Goal: Entertainment & Leisure: Browse casually

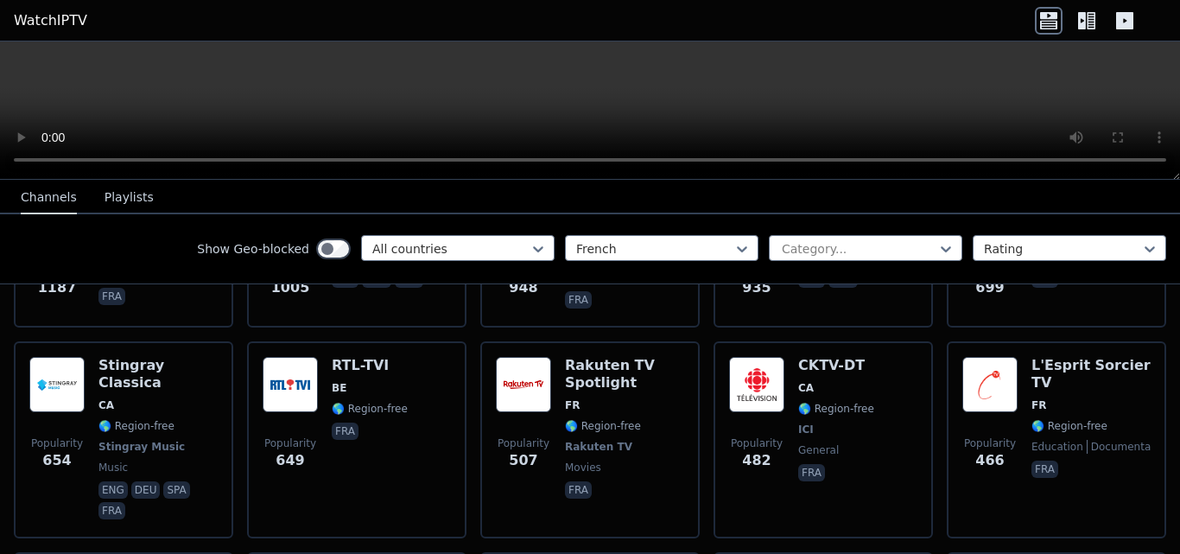
scroll to position [658, 0]
click at [673, 418] on span "🌎 Region-free" at bounding box center [624, 425] width 119 height 14
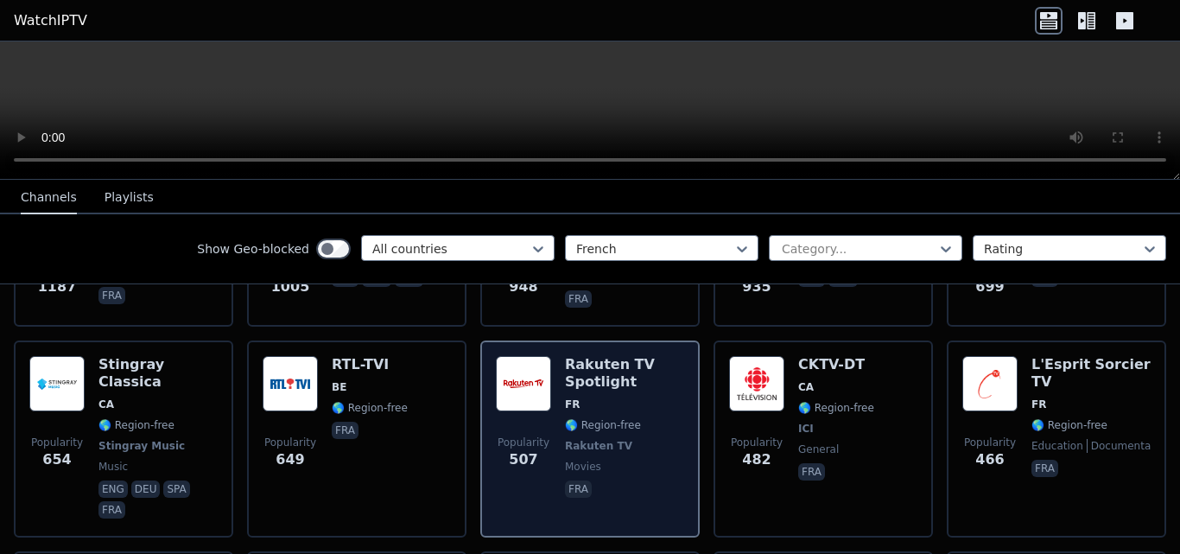
click at [638, 400] on div "Rakuten TV Spotlight FR 🌎 Region-free Rakuten TV movies fra" at bounding box center [624, 439] width 119 height 166
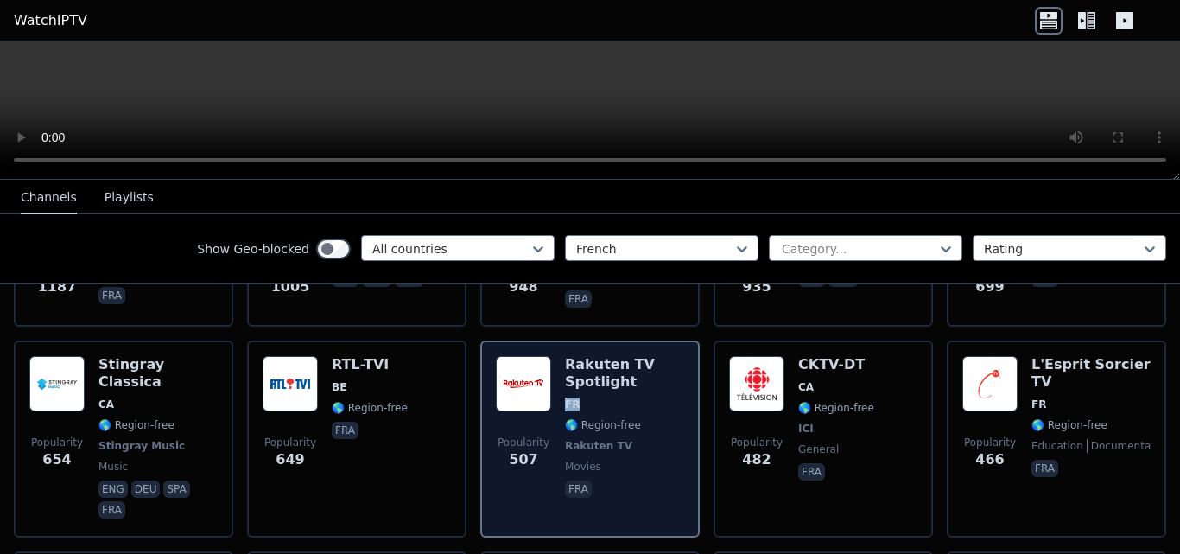
click at [638, 400] on div "Rakuten TV Spotlight FR 🌎 Region-free Rakuten TV movies fra" at bounding box center [624, 439] width 119 height 166
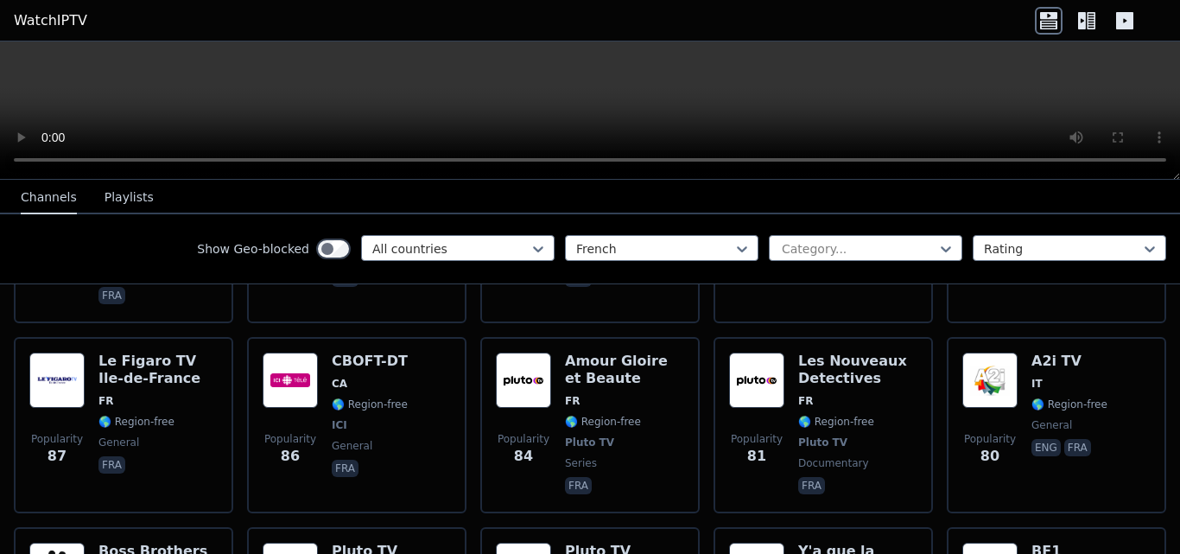
scroll to position [3929, 0]
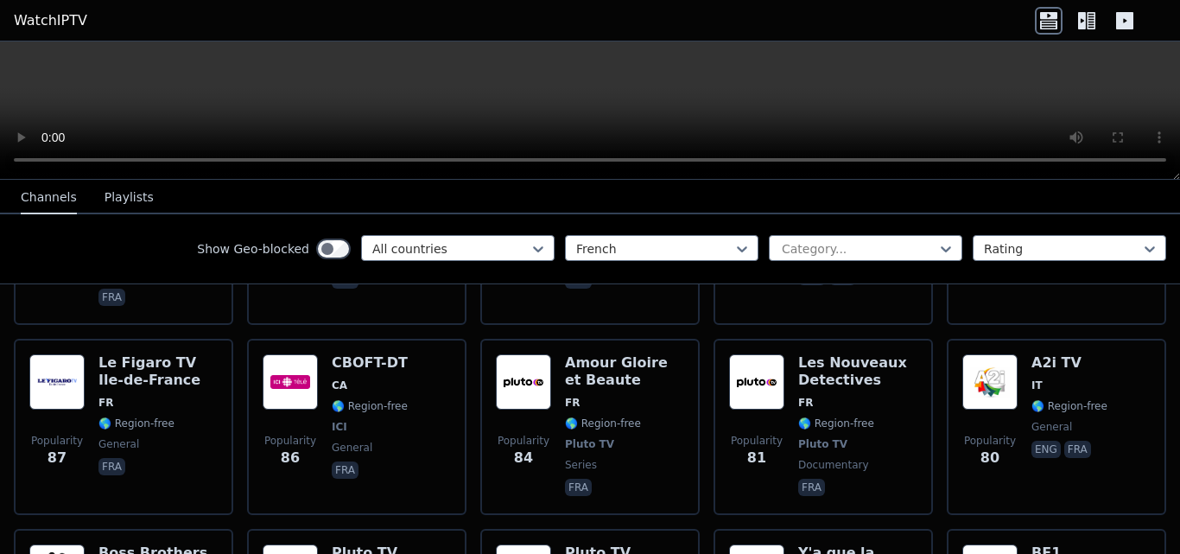
drag, startPoint x: 1179, startPoint y: 477, endPoint x: 923, endPoint y: 191, distance: 384.2
click at [923, 191] on nav "Channels Playlists" at bounding box center [590, 197] width 1180 height 35
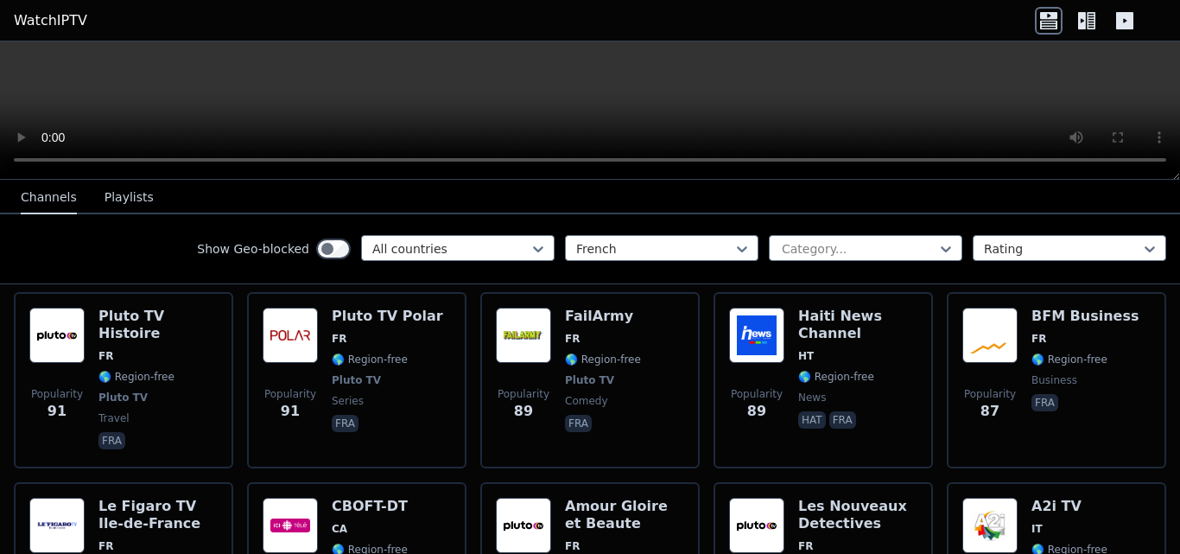
scroll to position [3785, 0]
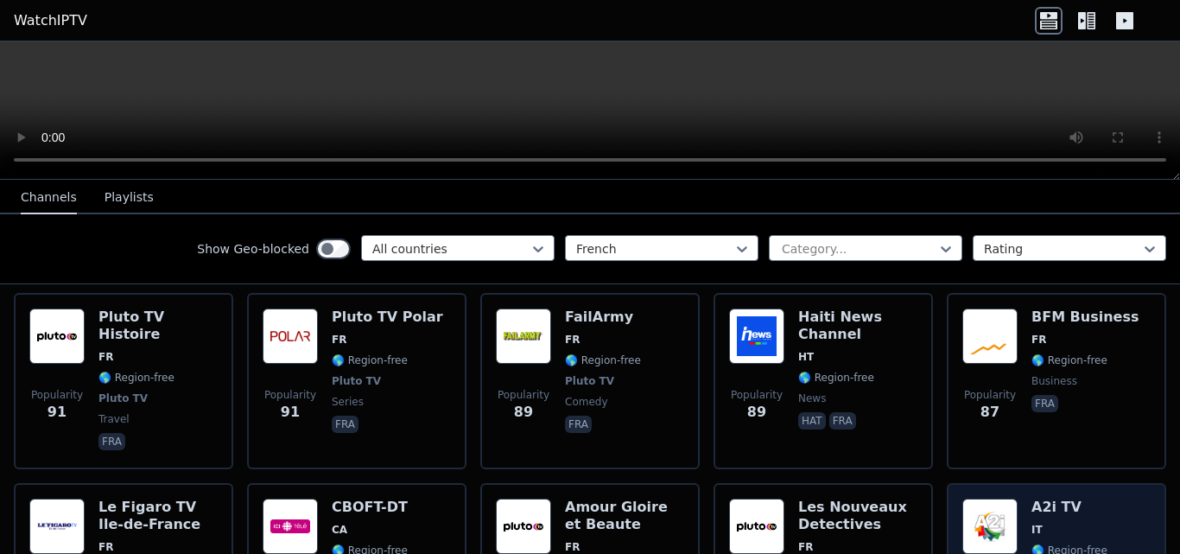
click at [1082, 543] on span "🌎 Region-free" at bounding box center [1070, 550] width 76 height 14
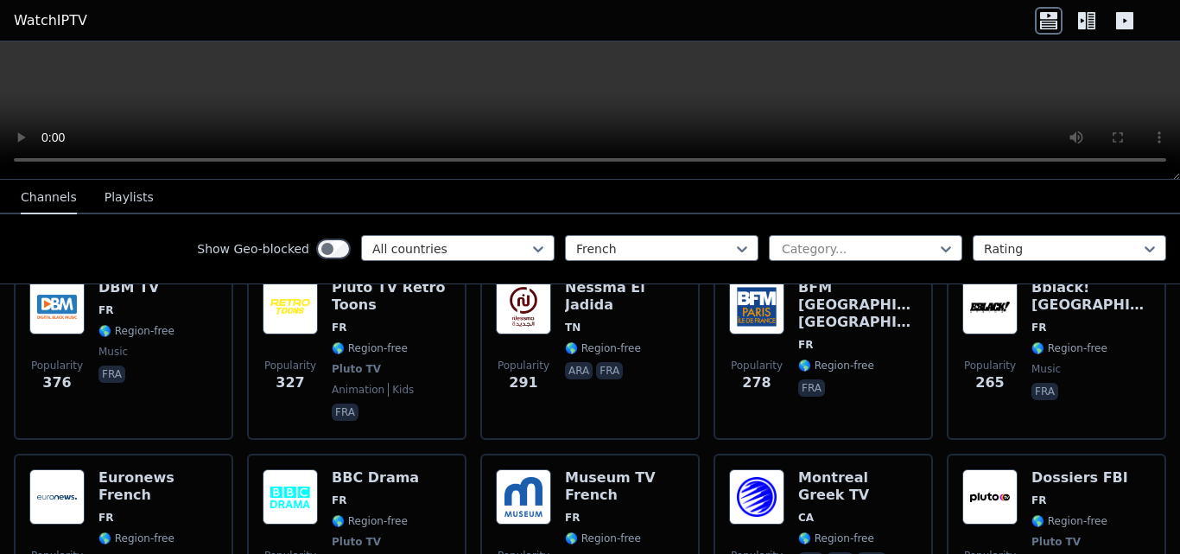
scroll to position [1021, 0]
